Goal: Information Seeking & Learning: Learn about a topic

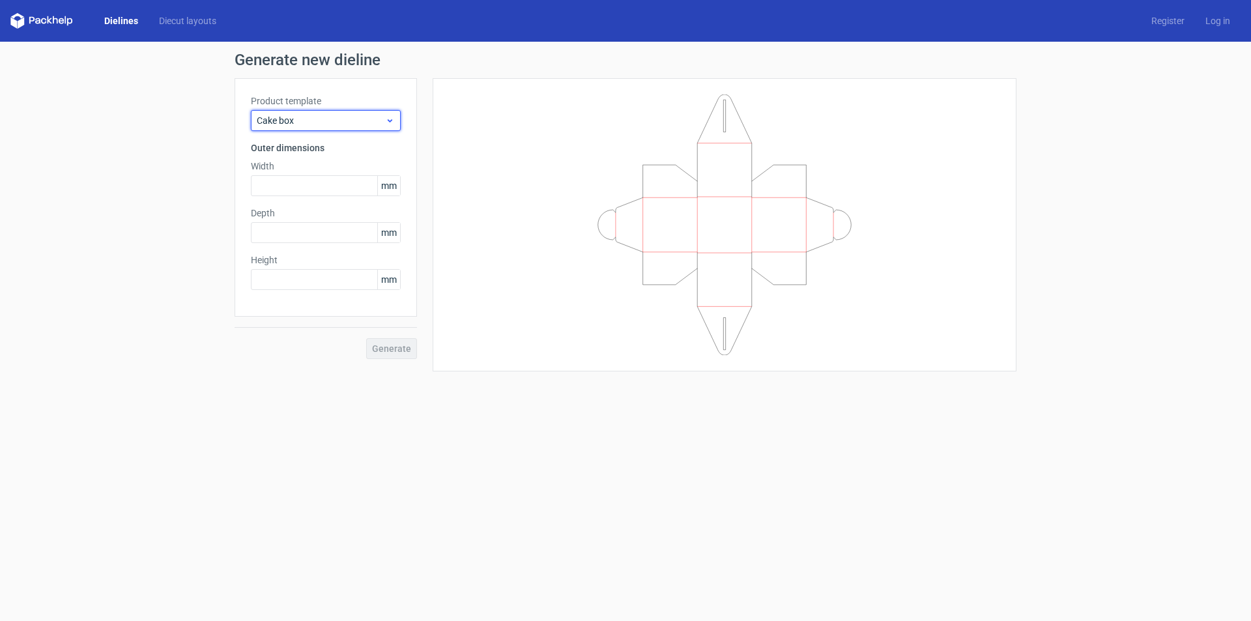
click at [352, 119] on span "Cake box" at bounding box center [321, 120] width 128 height 13
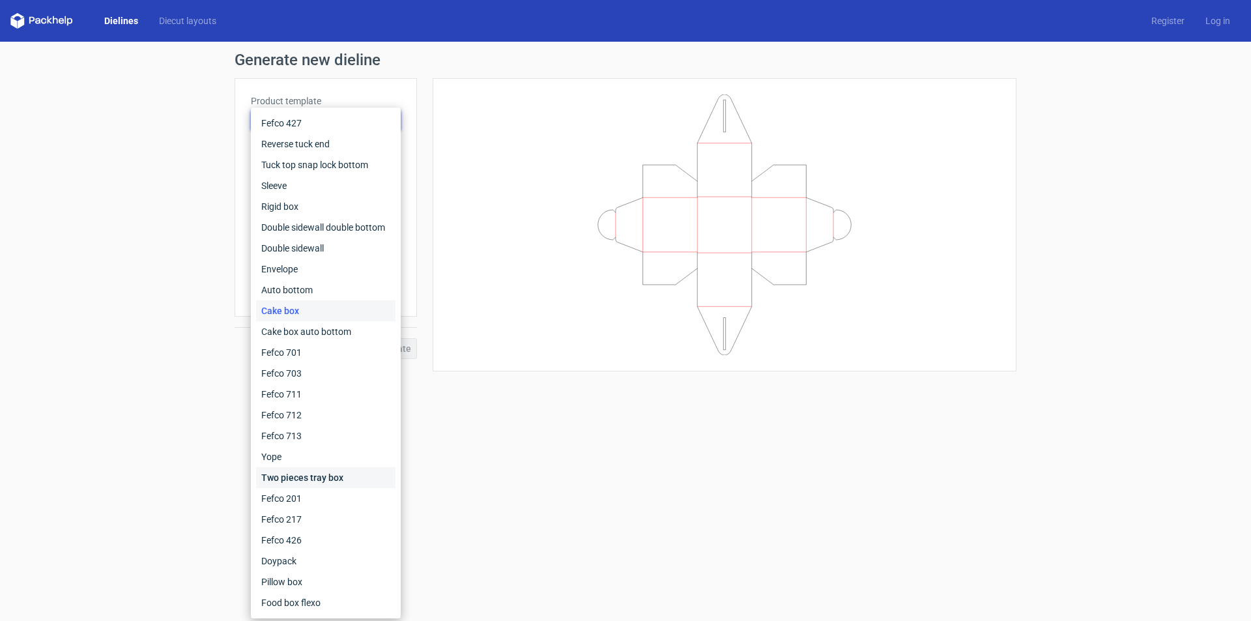
click at [284, 477] on div "Two pieces tray box" at bounding box center [325, 477] width 139 height 21
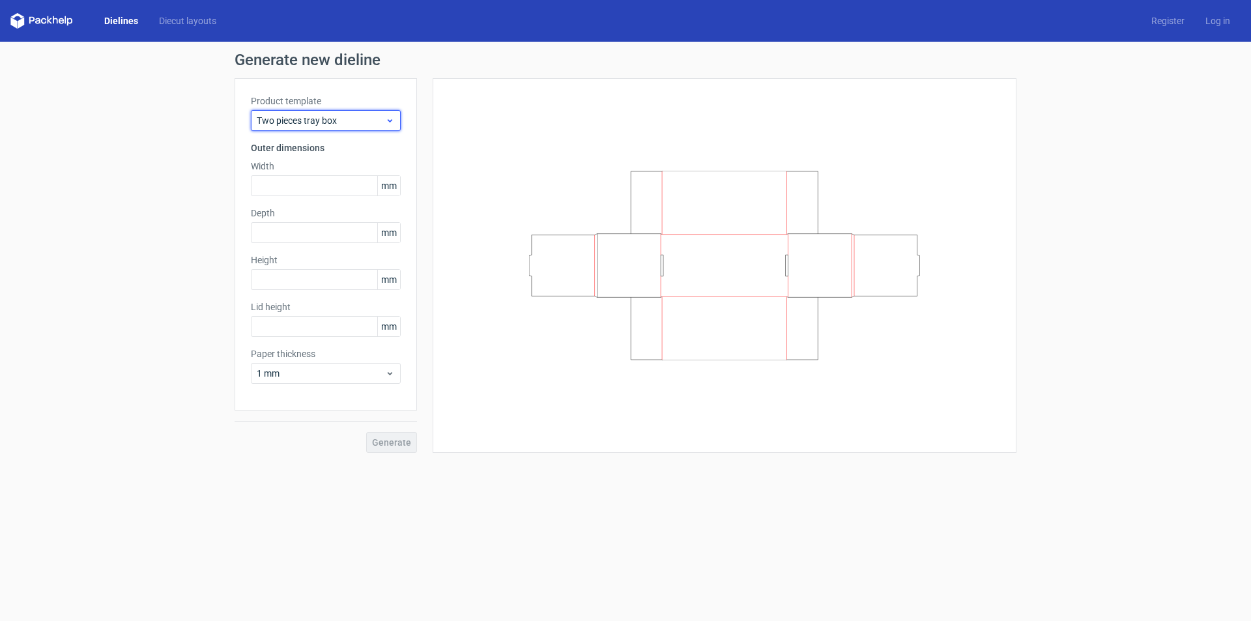
click at [315, 128] on div "Two pieces tray box" at bounding box center [326, 120] width 150 height 21
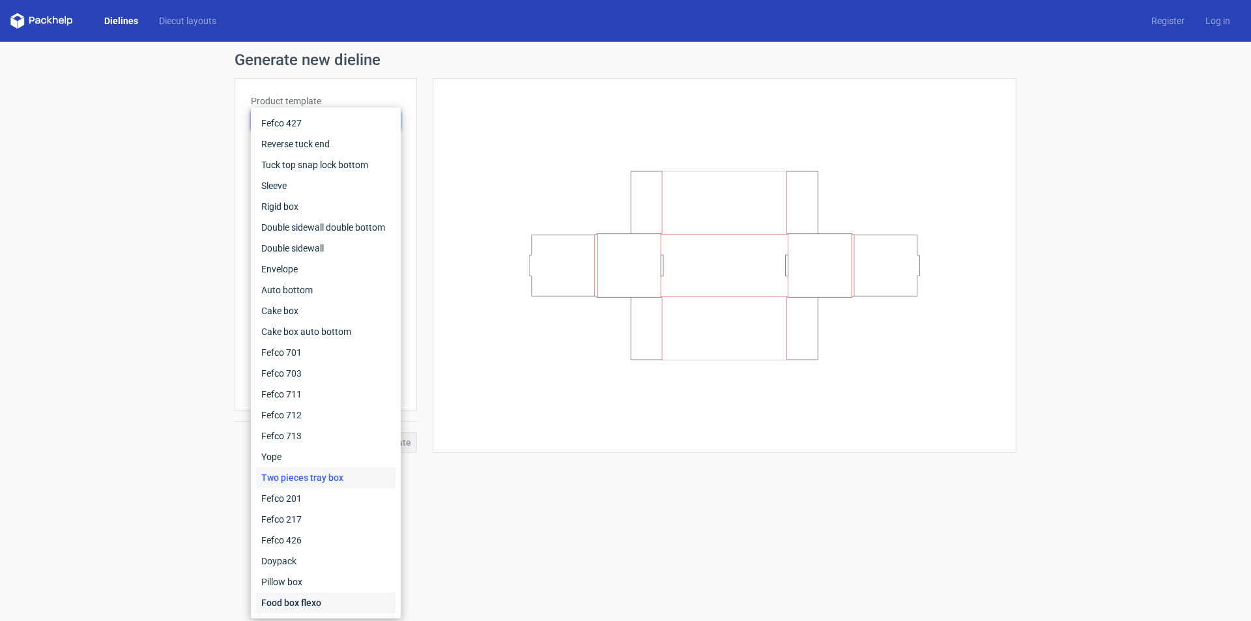
click at [328, 594] on div "Food box flexo" at bounding box center [325, 602] width 139 height 21
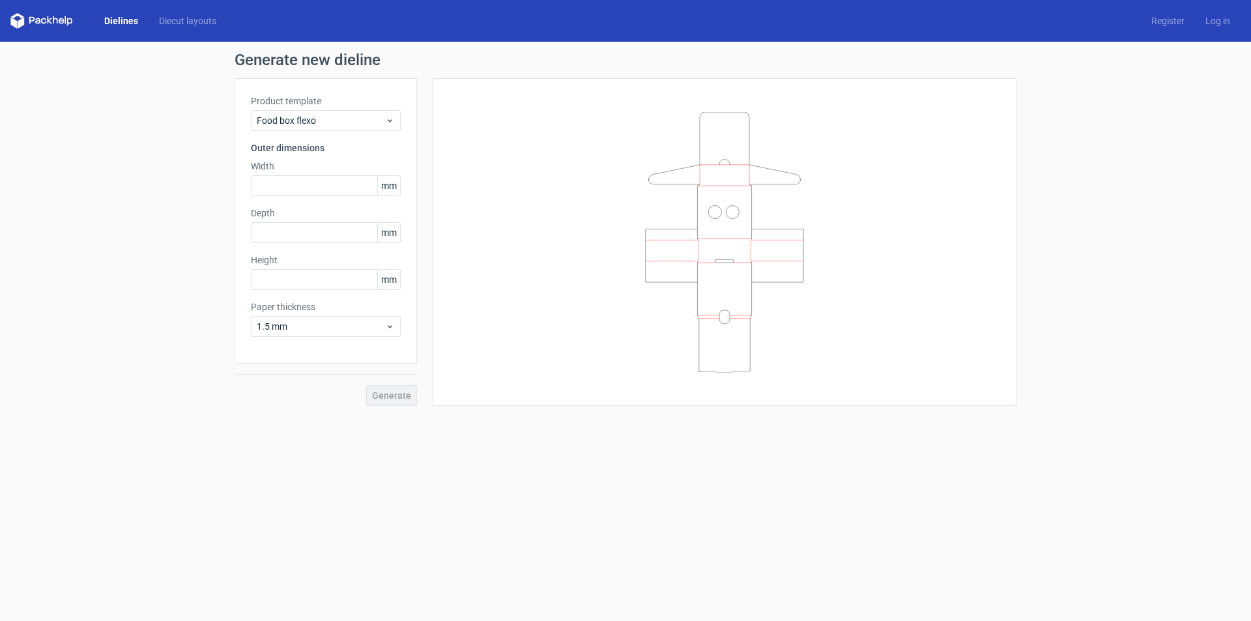
click at [360, 109] on div "Product template Food box flexo" at bounding box center [326, 112] width 150 height 36
click at [359, 115] on span "Food box flexo" at bounding box center [321, 120] width 128 height 13
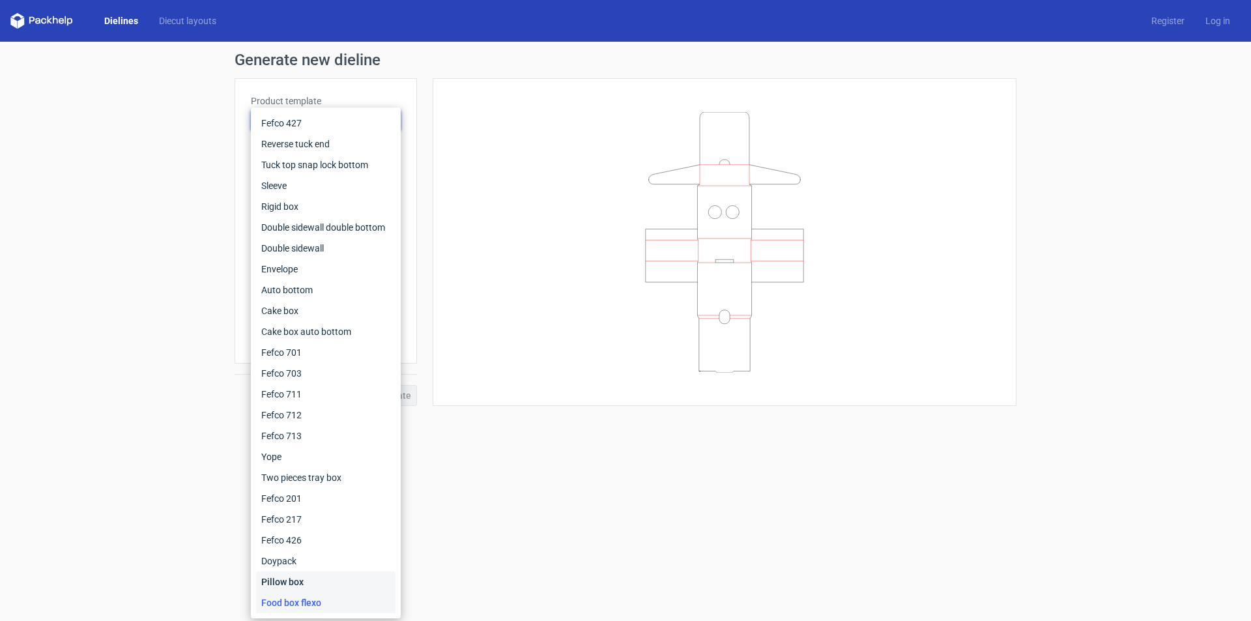
click at [345, 575] on div "Pillow box" at bounding box center [325, 581] width 139 height 21
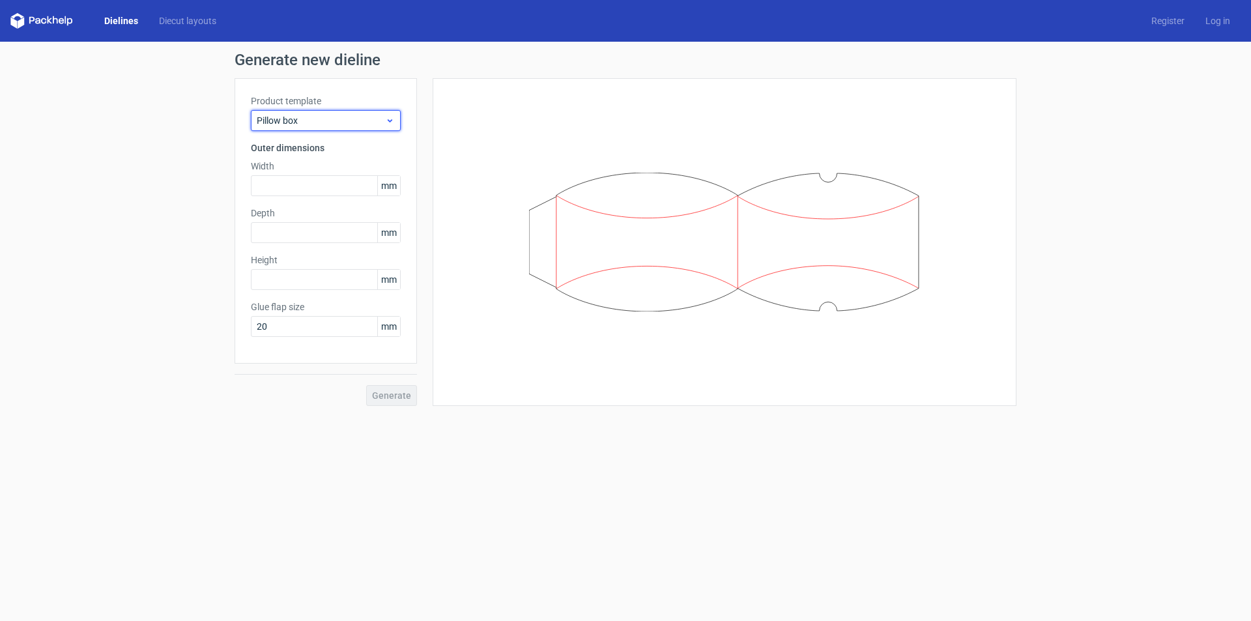
click at [372, 116] on span "Pillow box" at bounding box center [321, 120] width 128 height 13
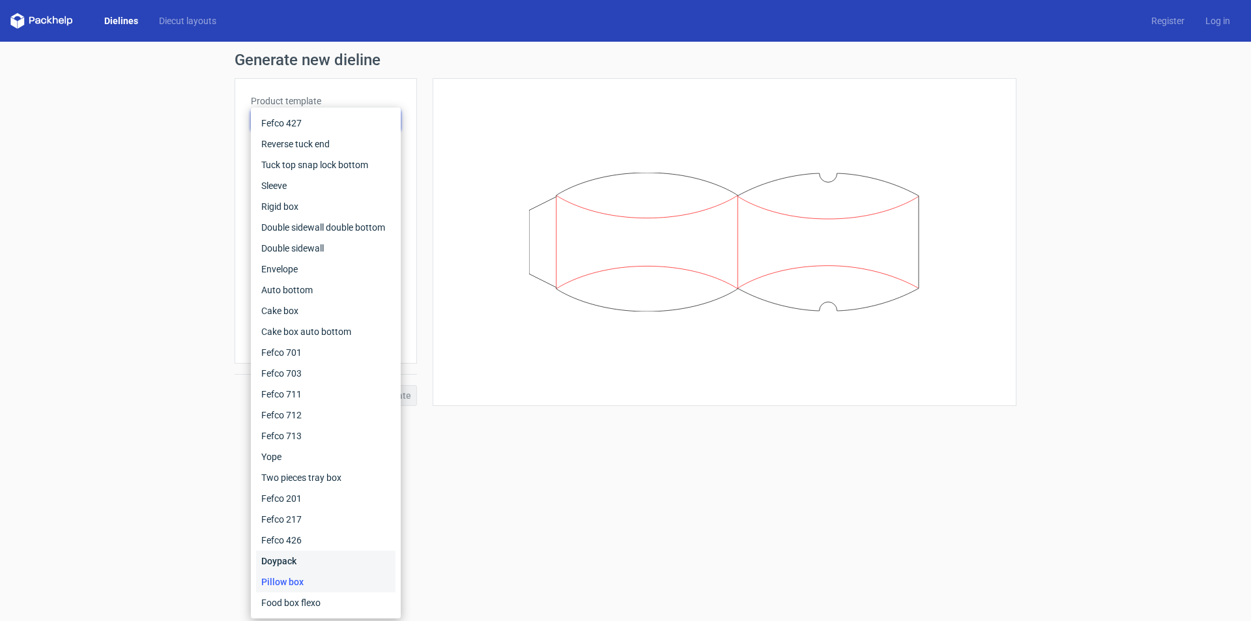
click at [341, 553] on div "Doypack" at bounding box center [325, 560] width 139 height 21
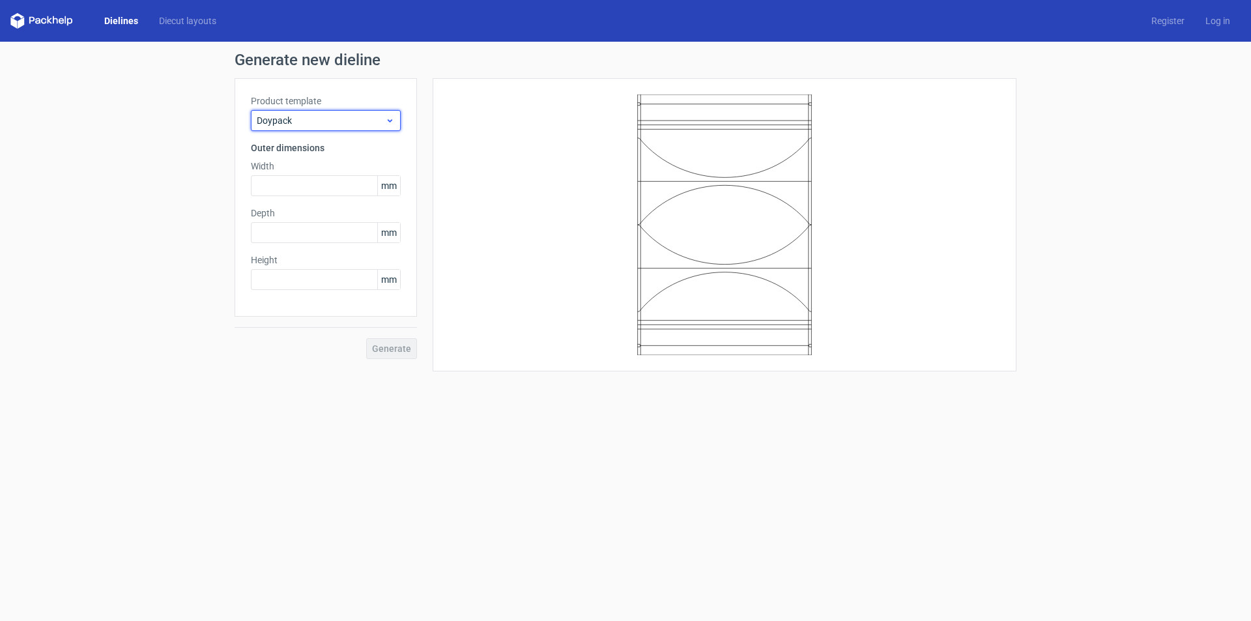
click at [363, 119] on span "Doypack" at bounding box center [321, 120] width 128 height 13
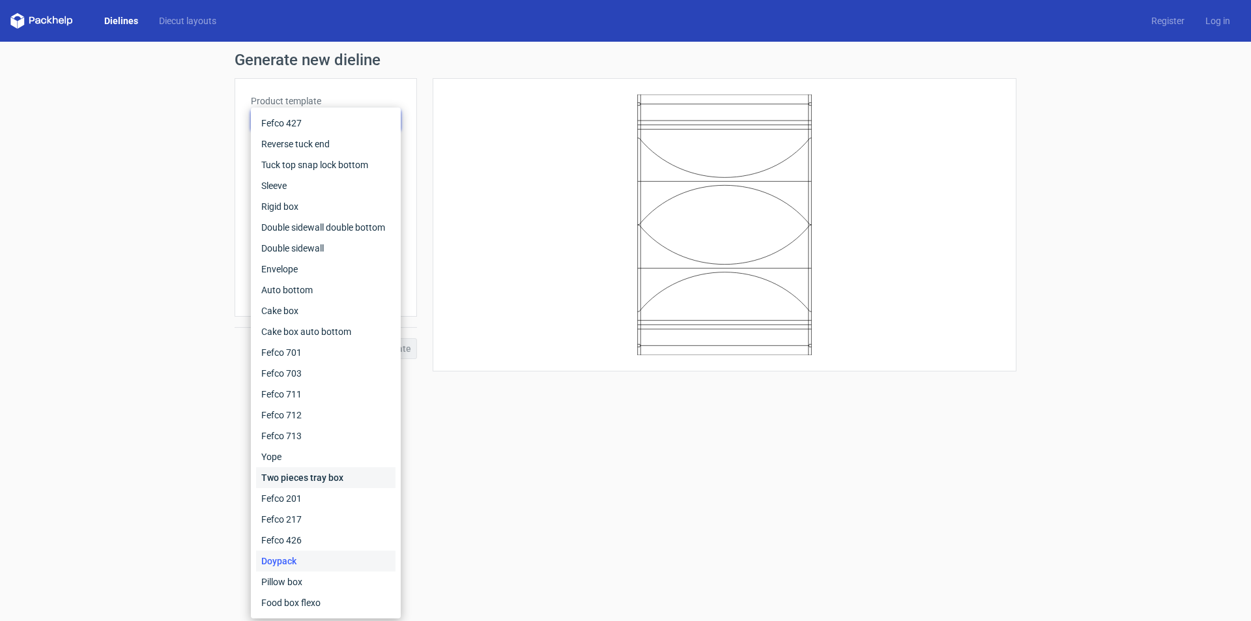
click at [306, 482] on div "Two pieces tray box" at bounding box center [325, 477] width 139 height 21
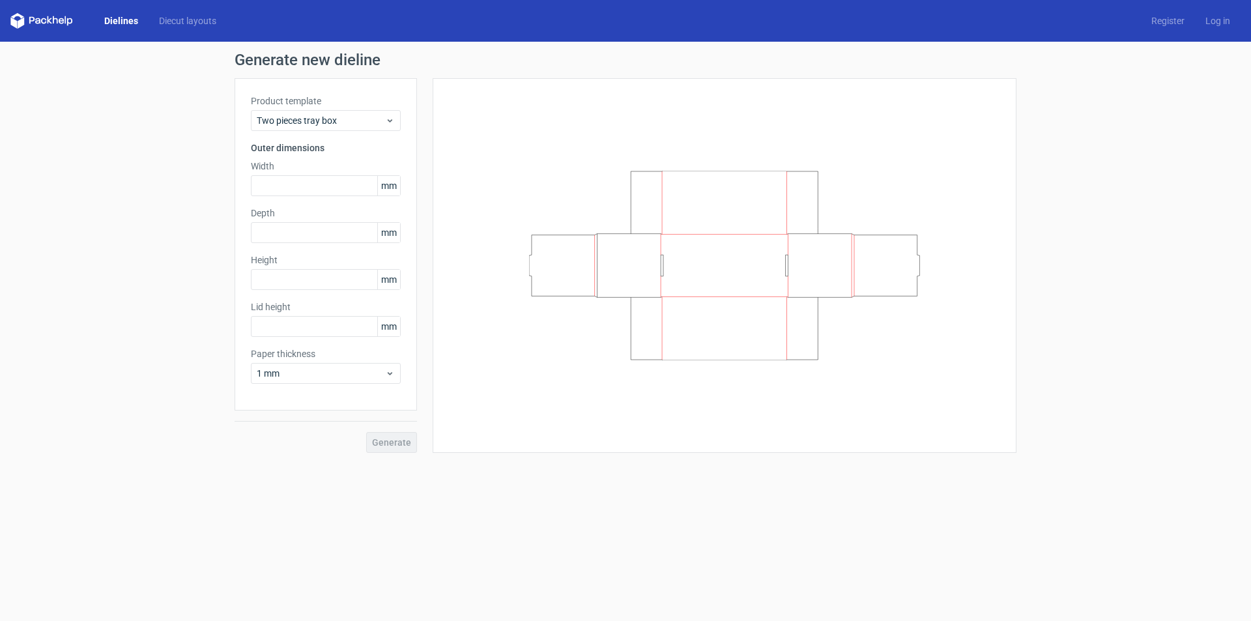
click at [364, 108] on div "Product template Two pieces tray box" at bounding box center [326, 112] width 150 height 36
click at [366, 114] on span "Two pieces tray box" at bounding box center [321, 120] width 128 height 13
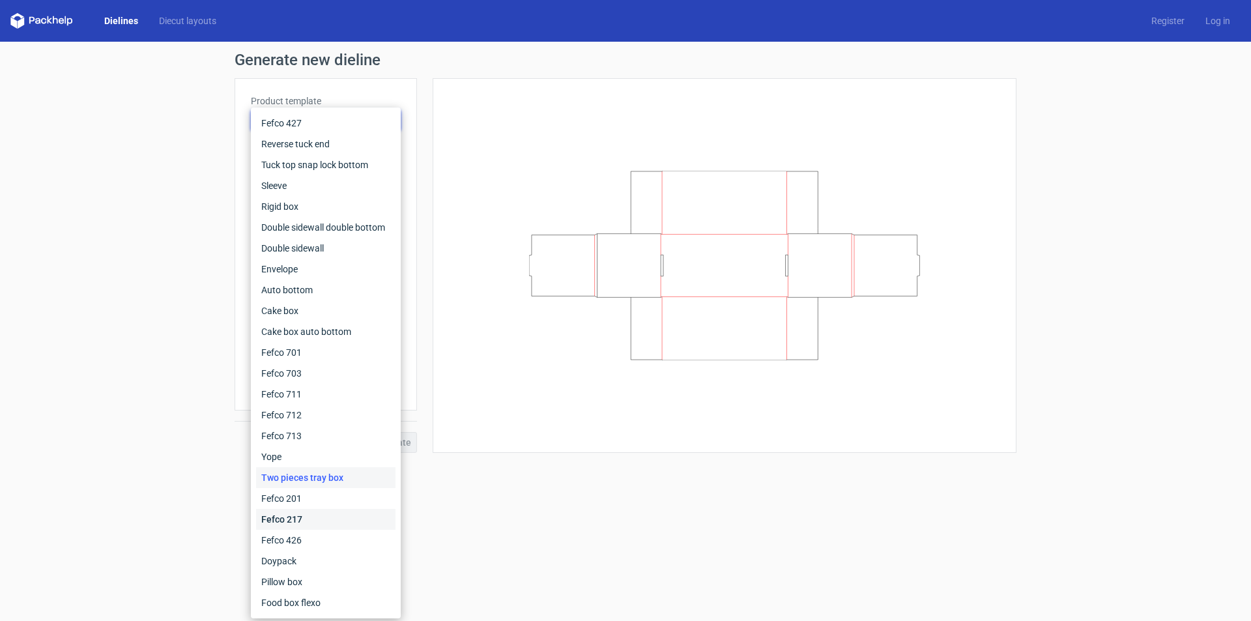
click at [309, 523] on div "Fefco 217" at bounding box center [325, 519] width 139 height 21
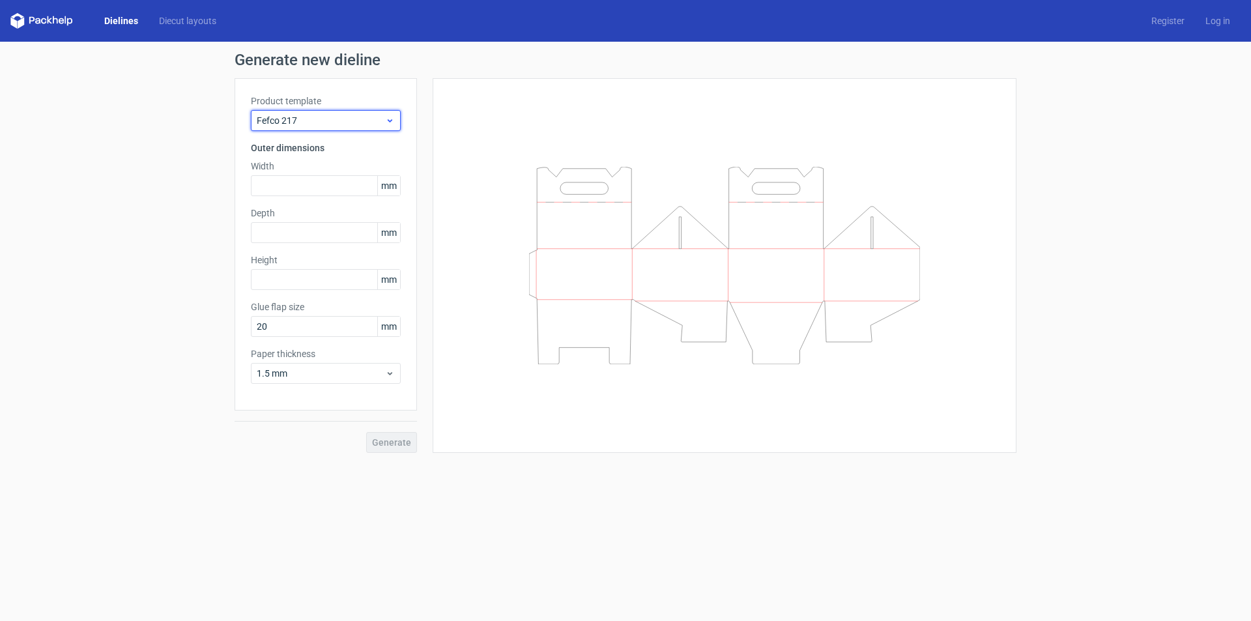
click at [363, 128] on div "Fefco 217" at bounding box center [326, 120] width 150 height 21
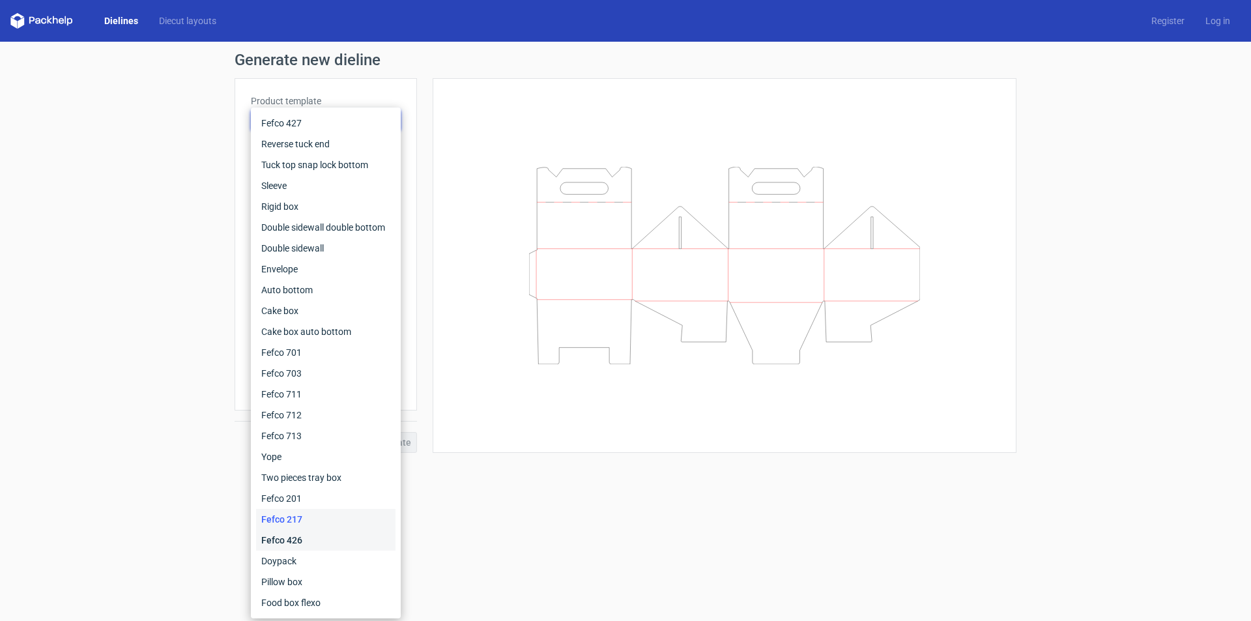
click at [323, 549] on div "Fefco 426" at bounding box center [325, 540] width 139 height 21
